Goal: Navigation & Orientation: Find specific page/section

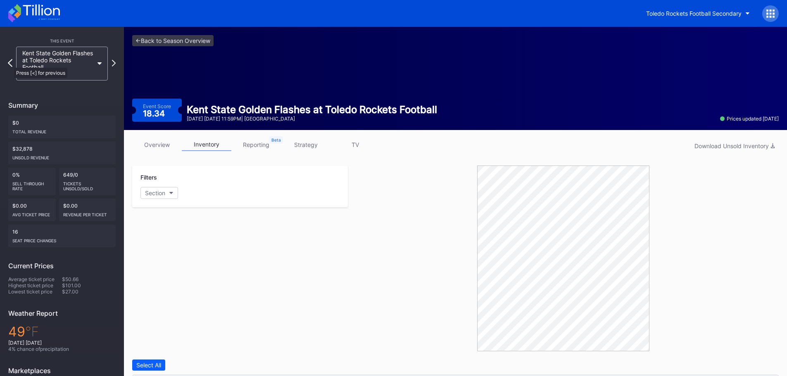
click at [10, 64] on icon at bounding box center [10, 63] width 5 height 8
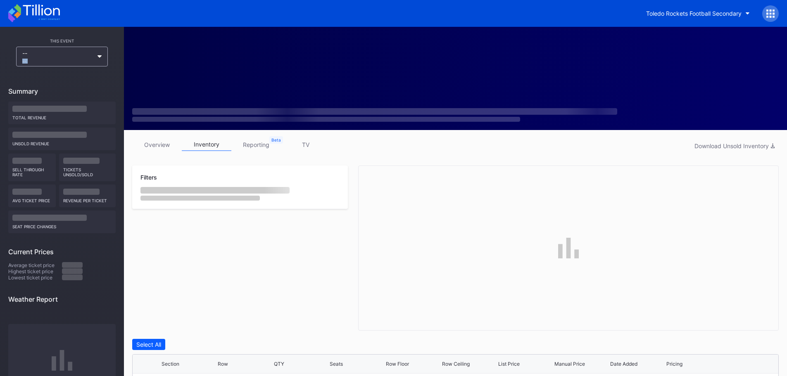
click at [11, 64] on div "-- --" at bounding box center [61, 57] width 107 height 20
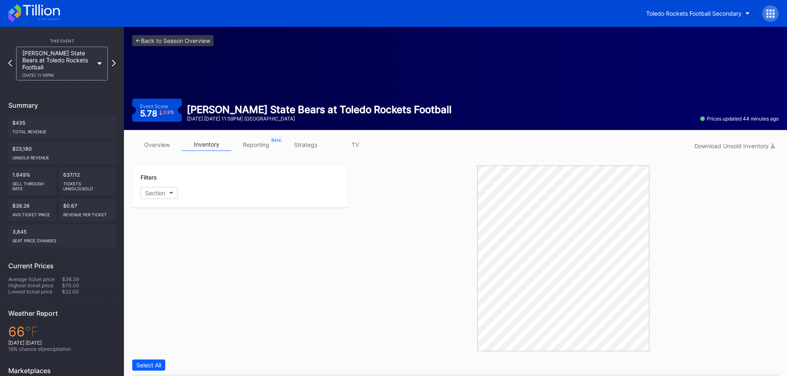
click at [11, 64] on div at bounding box center [10, 64] width 4 height 8
click at [113, 66] on icon at bounding box center [114, 63] width 5 height 8
click at [113, 66] on div "Morgan State Bears at Toledo Rockets Football 9/13 Saturday 11:59PM" at bounding box center [61, 64] width 107 height 34
click at [112, 59] on icon at bounding box center [114, 63] width 5 height 8
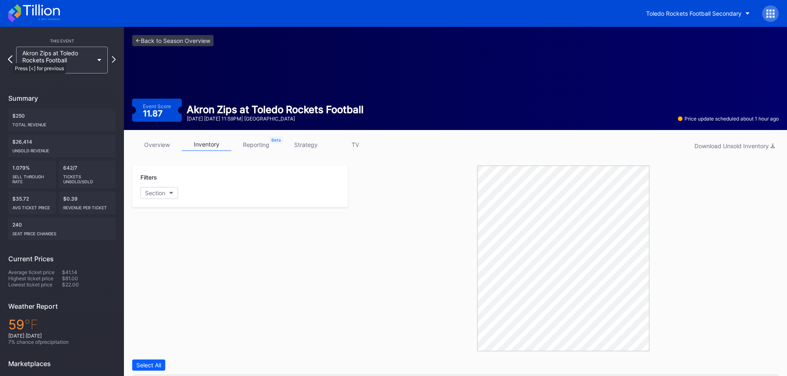
click at [9, 59] on icon at bounding box center [10, 59] width 5 height 8
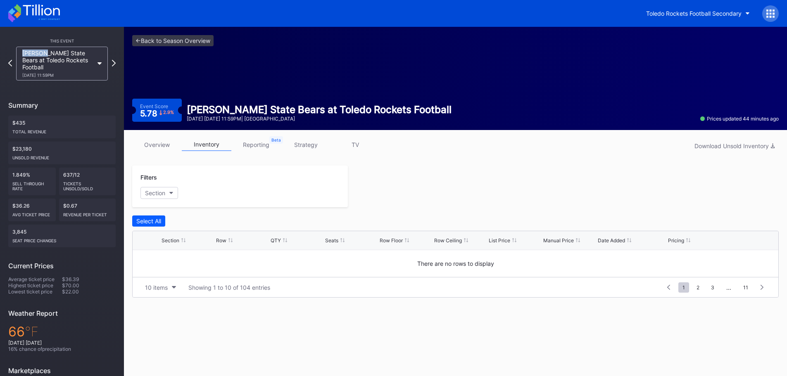
click at [9, 60] on icon at bounding box center [10, 63] width 4 height 7
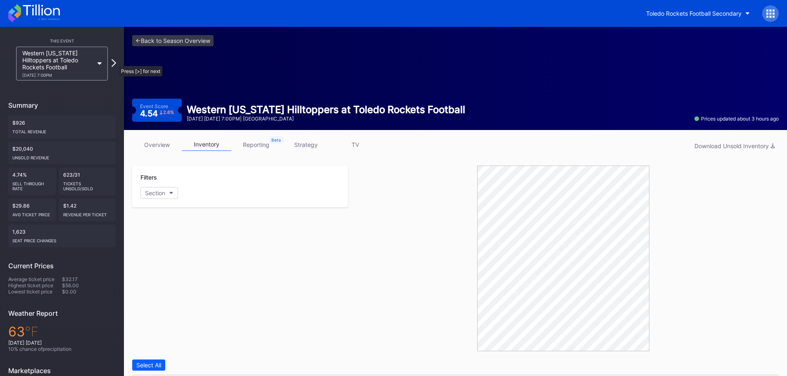
click at [115, 62] on icon at bounding box center [114, 63] width 5 height 8
click at [114, 62] on icon at bounding box center [114, 63] width 4 height 7
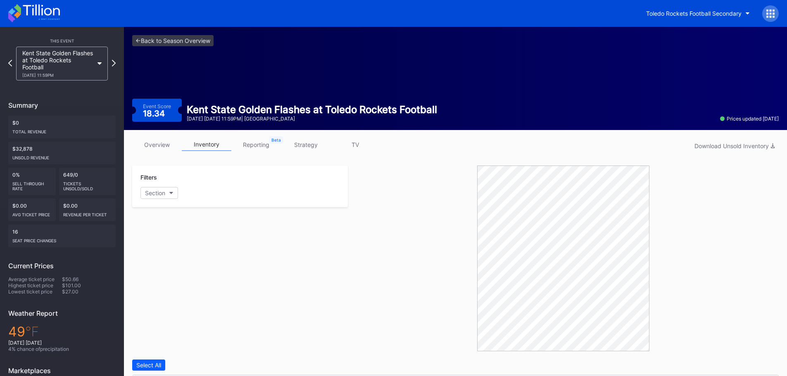
click at [7, 64] on div "This Event Kent State Golden Flashes at Toledo Rockets Football 10/18 Saturday …" at bounding box center [62, 244] width 124 height 435
click at [8, 60] on icon at bounding box center [10, 63] width 5 height 8
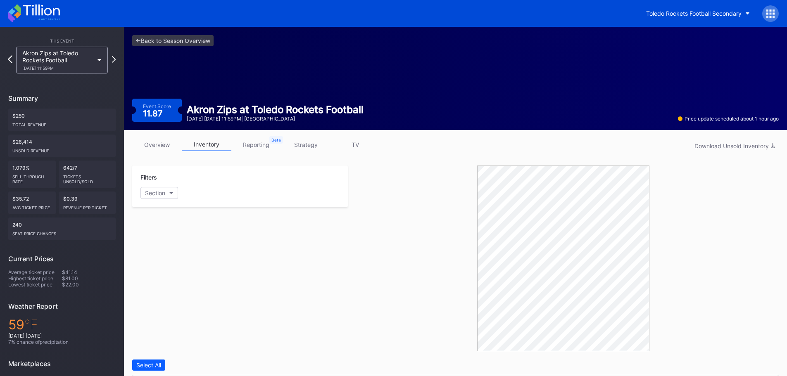
click at [8, 62] on icon at bounding box center [10, 59] width 5 height 8
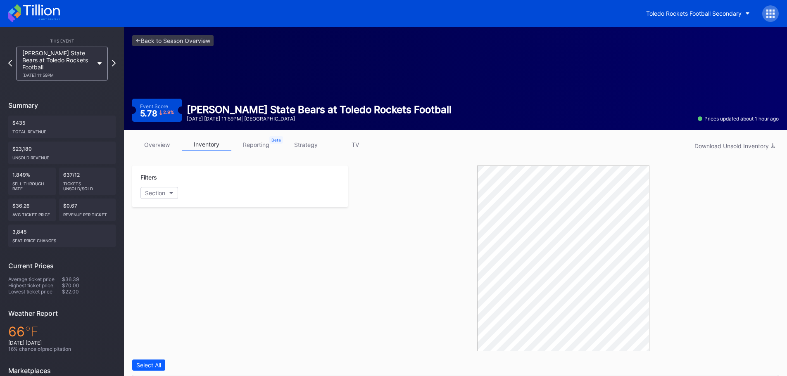
click at [8, 62] on div "This Event Morgan State Bears at Toledo Rockets Football 9/13 Saturday 11:59PM …" at bounding box center [62, 244] width 124 height 435
click at [10, 59] on icon at bounding box center [10, 63] width 5 height 8
click at [259, 143] on link "reporting" at bounding box center [256, 144] width 50 height 13
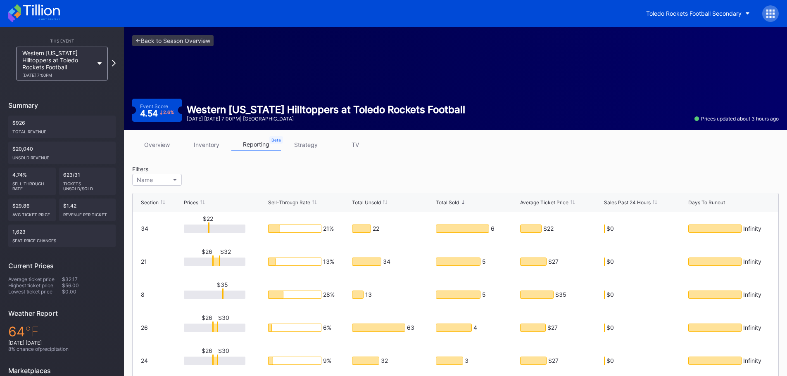
click at [207, 145] on link "inventory" at bounding box center [207, 144] width 50 height 13
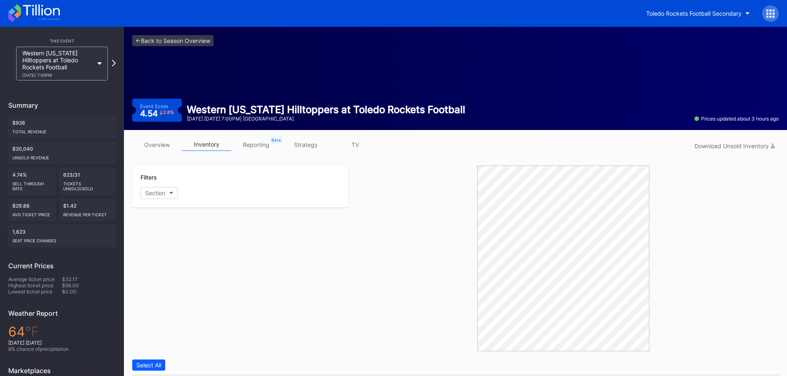
click at [152, 141] on link "overview" at bounding box center [157, 144] width 50 height 13
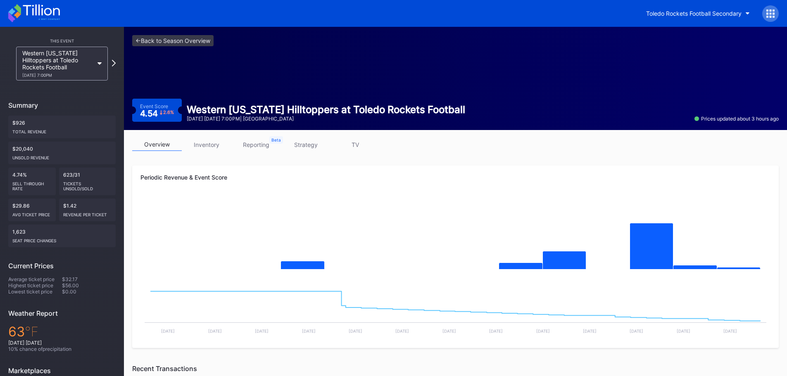
click at [505, 10] on div "Toledo Rockets Football Secondary" at bounding box center [393, 13] width 787 height 27
